Goal: Feedback & Contribution: Leave review/rating

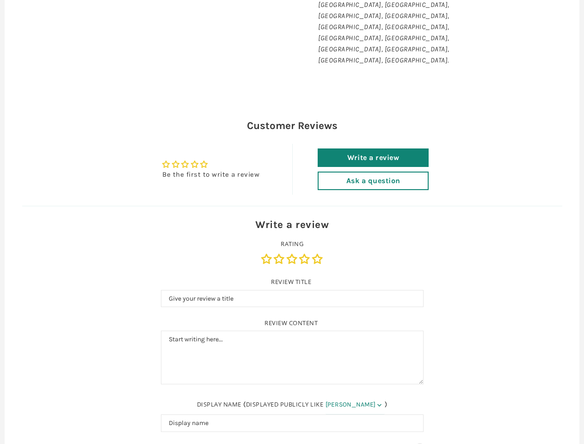
type input "[PERSON_NAME]"
type input "[PERSON_NAME][EMAIL_ADDRESS][DOMAIN_NAME]"
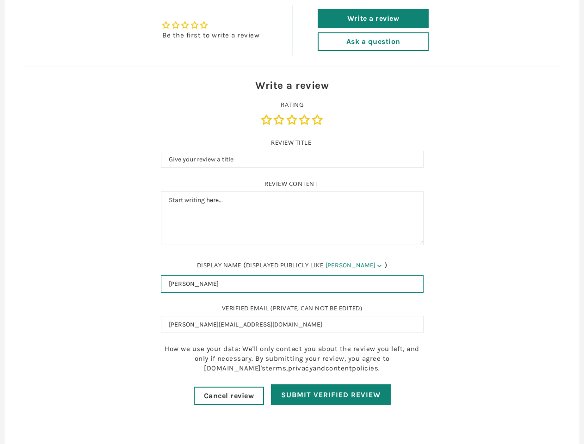
click at [292, 275] on input "[PERSON_NAME]" at bounding box center [292, 284] width 262 height 18
click at [292, 186] on form "Write a review Rating Review Title Review content Display name ( displayed publ…" at bounding box center [291, 241] width 277 height 327
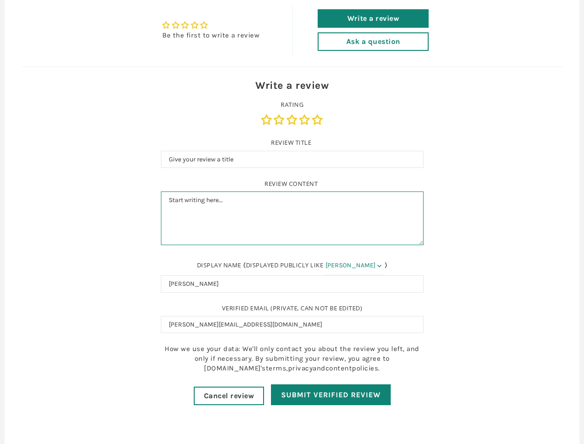
click at [292, 191] on textarea "Review content" at bounding box center [292, 218] width 262 height 54
click at [292, 115] on link "Rating" at bounding box center [292, 120] width 13 height 10
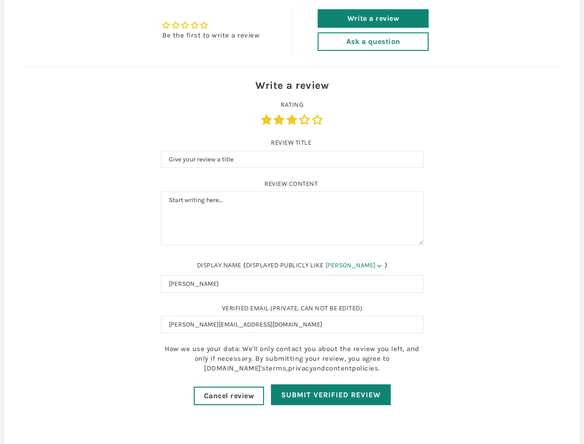
click at [268, 115] on link "Rating" at bounding box center [267, 120] width 13 height 10
click at [280, 115] on link "Rating" at bounding box center [280, 120] width 13 height 10
click at [292, 115] on link "Rating" at bounding box center [292, 120] width 13 height 10
click at [305, 115] on link "Rating" at bounding box center [305, 120] width 13 height 10
click at [316, 115] on link "Rating" at bounding box center [317, 120] width 11 height 10
